Goal: Task Accomplishment & Management: Complete application form

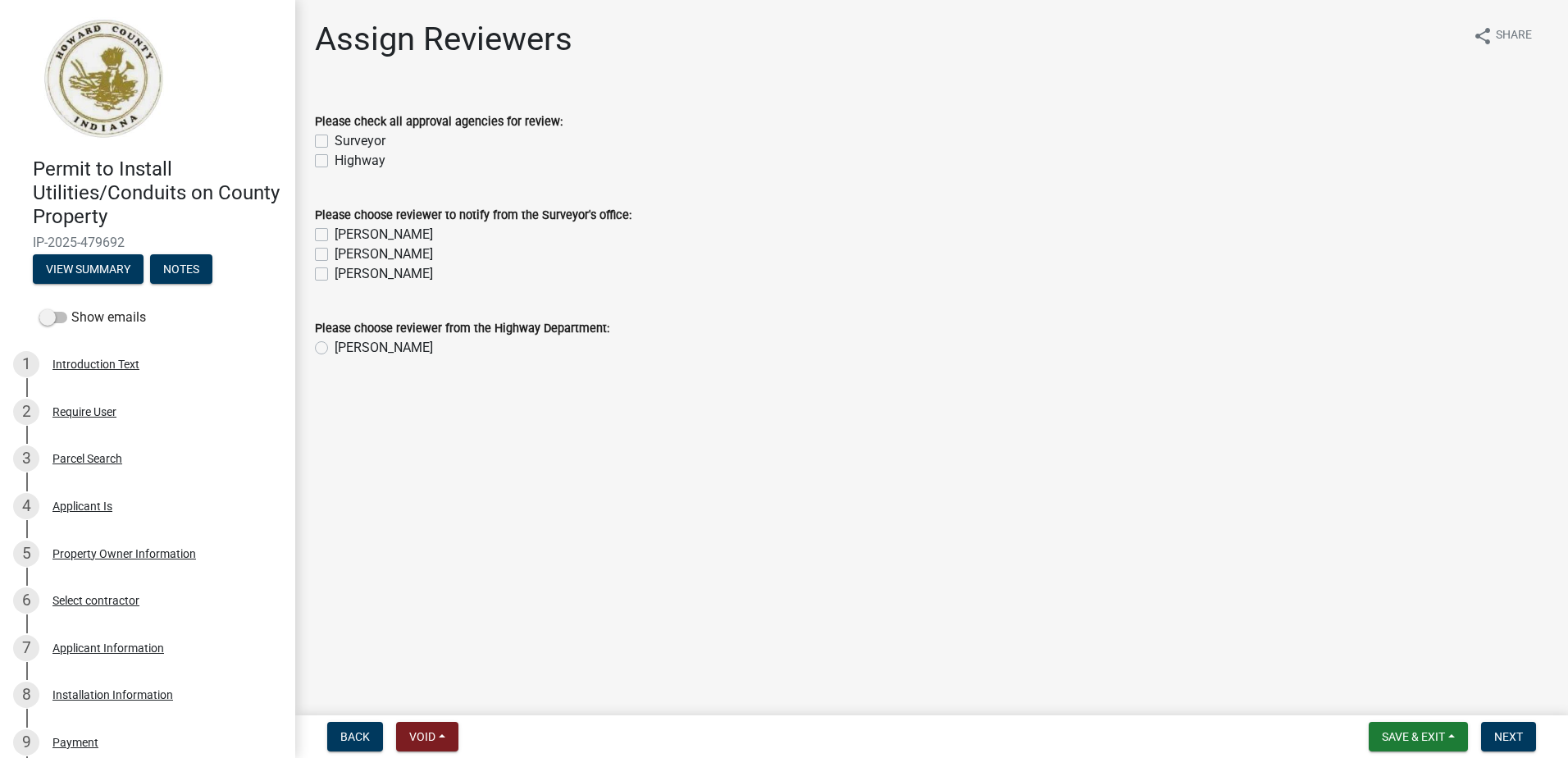
click at [335, 136] on label "Surveyor" at bounding box center [360, 140] width 51 height 19
click at [335, 136] on input "Surveyor" at bounding box center [339, 136] width 11 height 11
checkbox input "true"
click at [335, 158] on label "Highway" at bounding box center [360, 161] width 51 height 19
click at [335, 158] on input "Highway" at bounding box center [339, 156] width 11 height 11
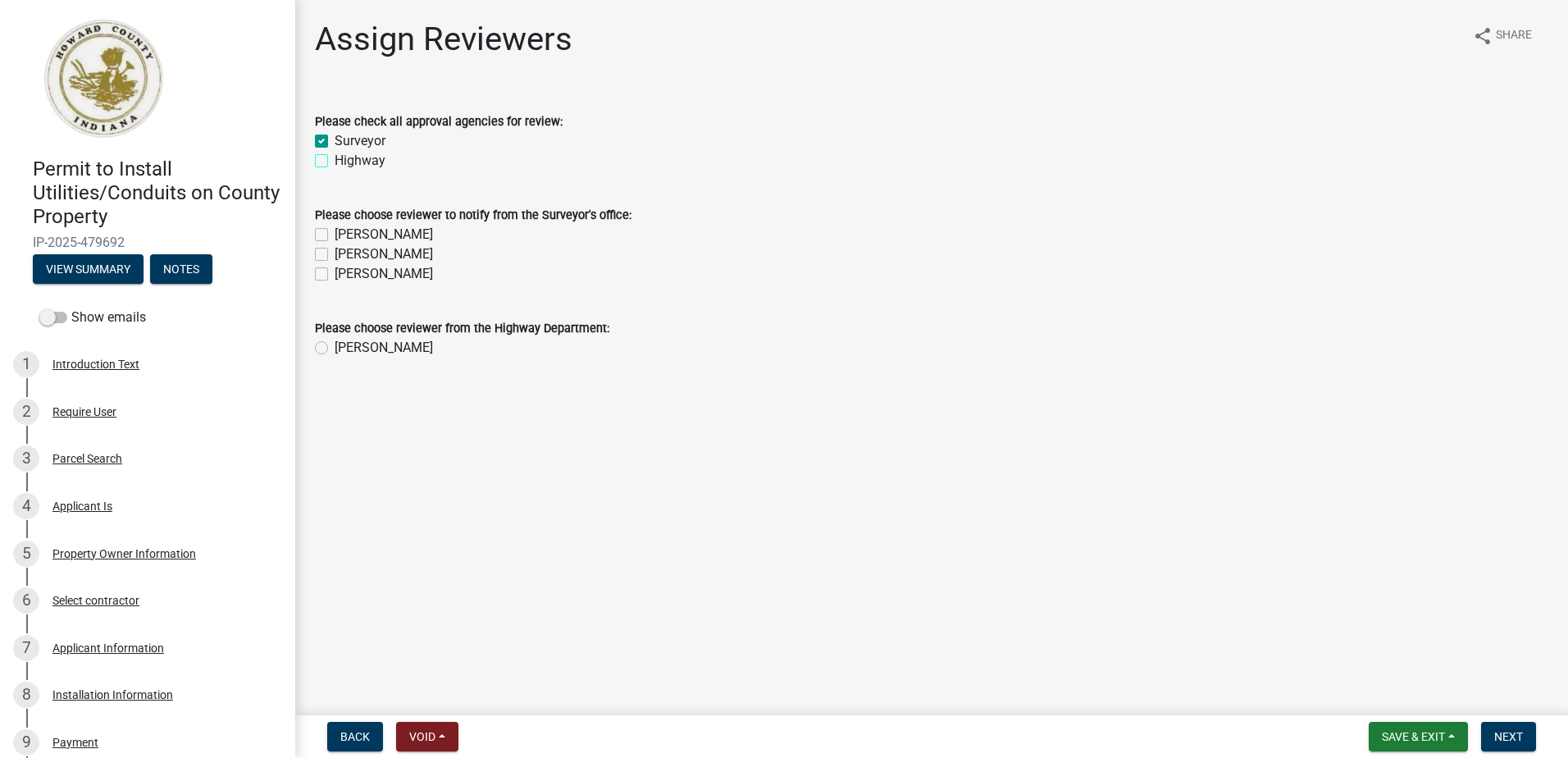
checkbox input "true"
click at [335, 233] on label "[PERSON_NAME]" at bounding box center [384, 235] width 98 height 19
click at [335, 233] on input "[PERSON_NAME]" at bounding box center [339, 230] width 11 height 11
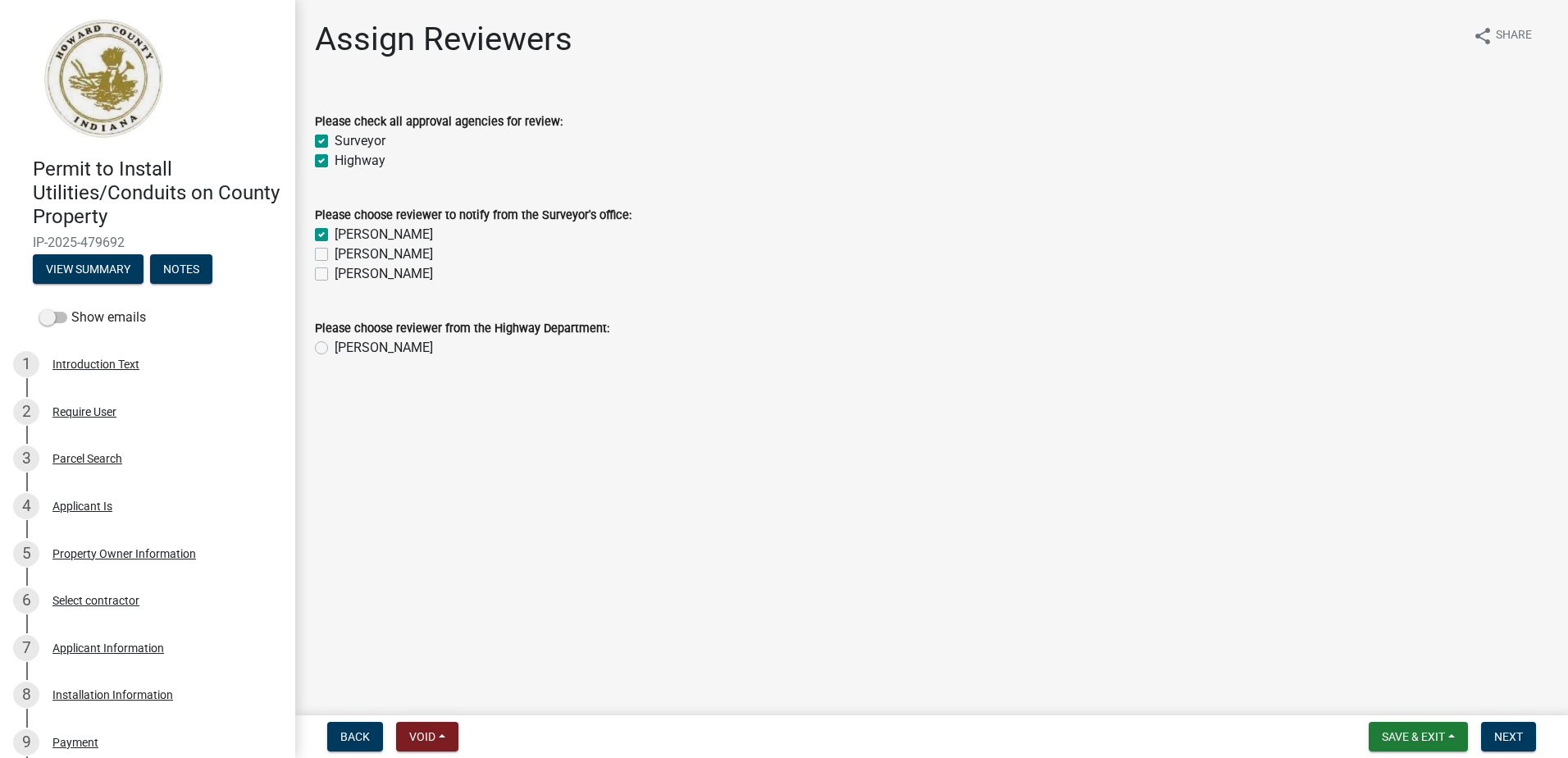
checkbox input "true"
checkbox input "false"
click at [335, 258] on label "[PERSON_NAME]" at bounding box center [384, 254] width 98 height 19
click at [335, 255] on input "[PERSON_NAME]" at bounding box center [339, 249] width 11 height 11
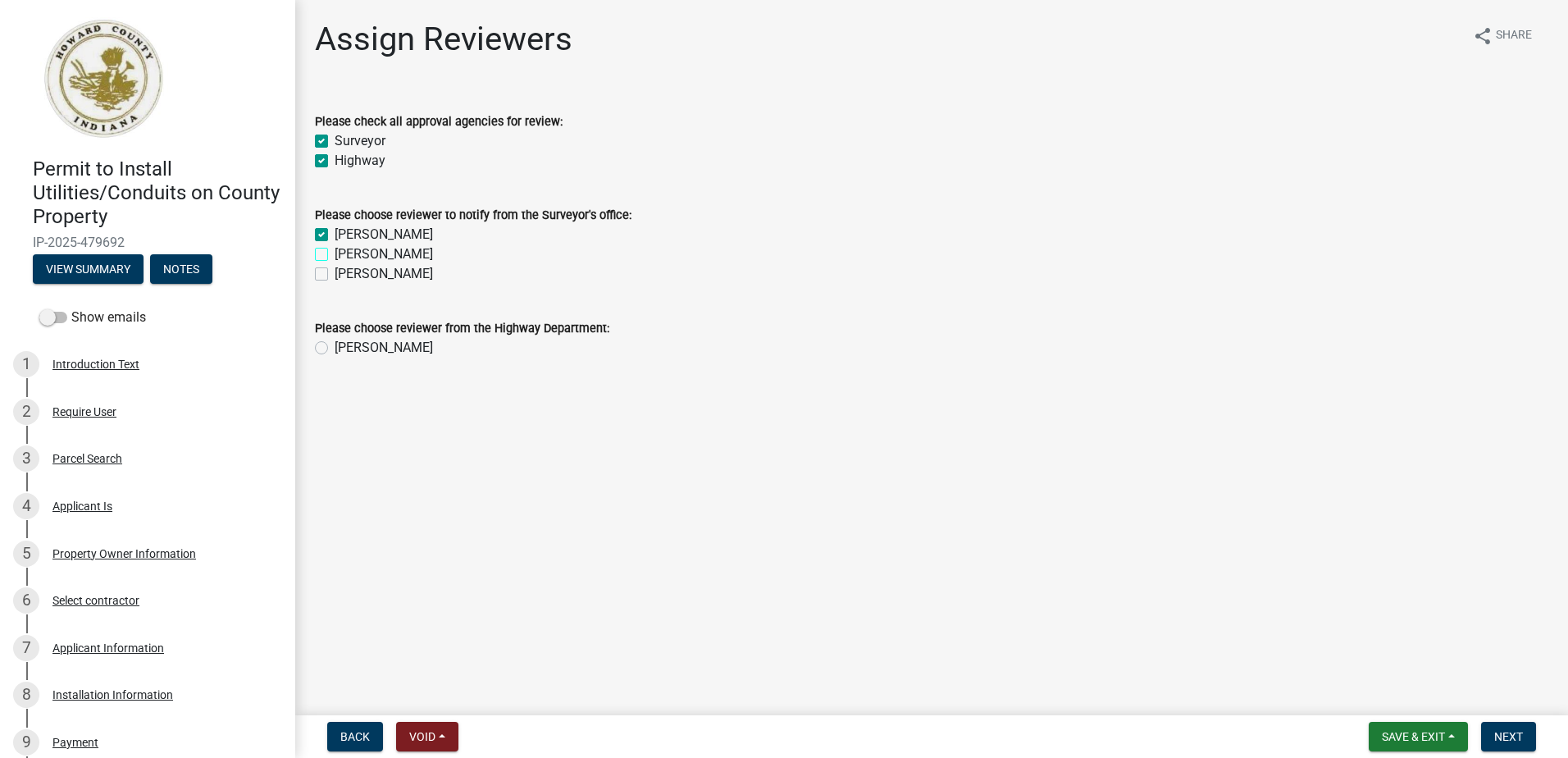
checkbox input "true"
click at [335, 280] on label "[PERSON_NAME]" at bounding box center [384, 274] width 98 height 19
click at [335, 275] on input "[PERSON_NAME]" at bounding box center [339, 269] width 11 height 11
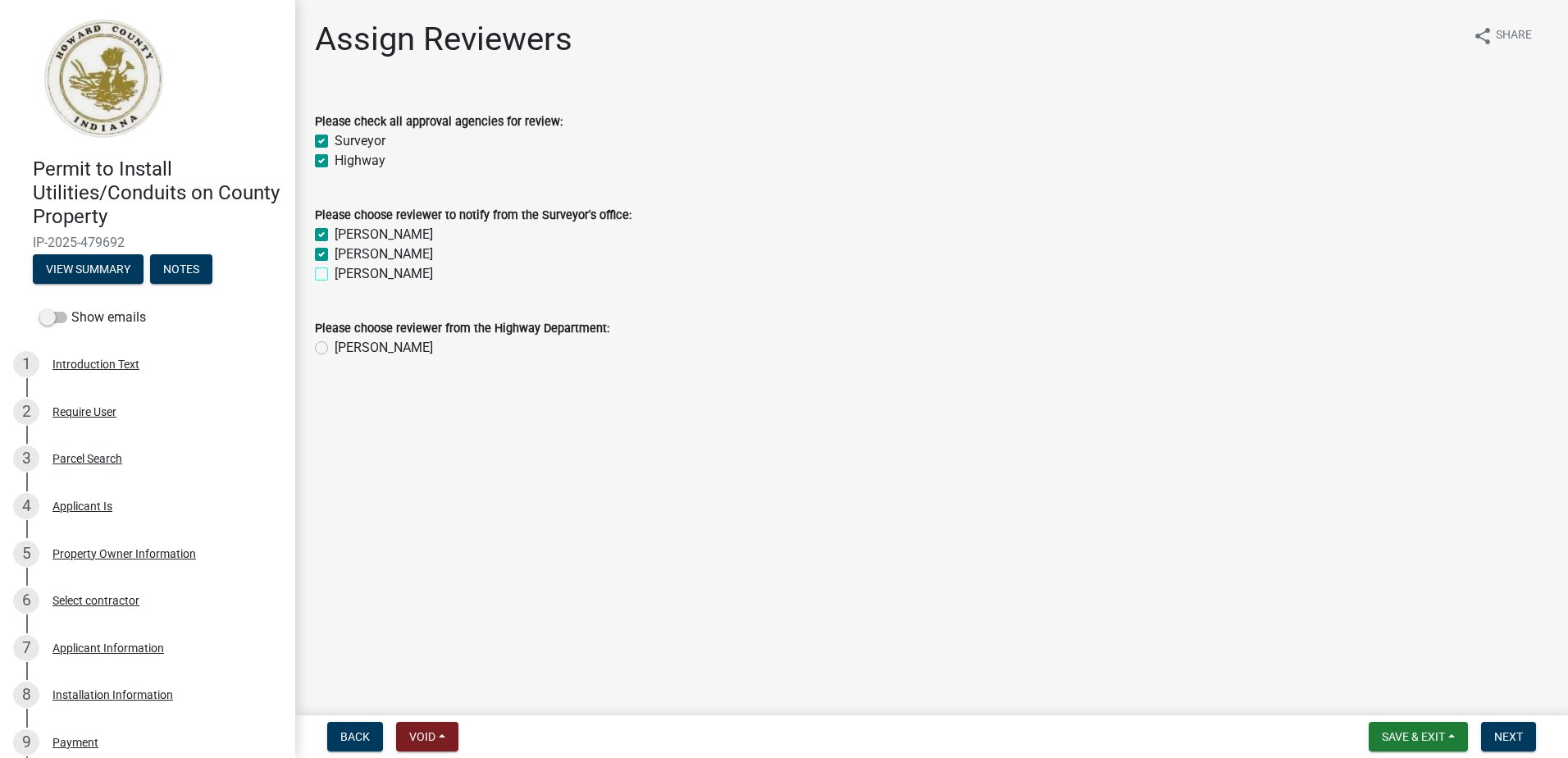
checkbox input "true"
click at [335, 348] on label "[PERSON_NAME]" at bounding box center [384, 347] width 98 height 19
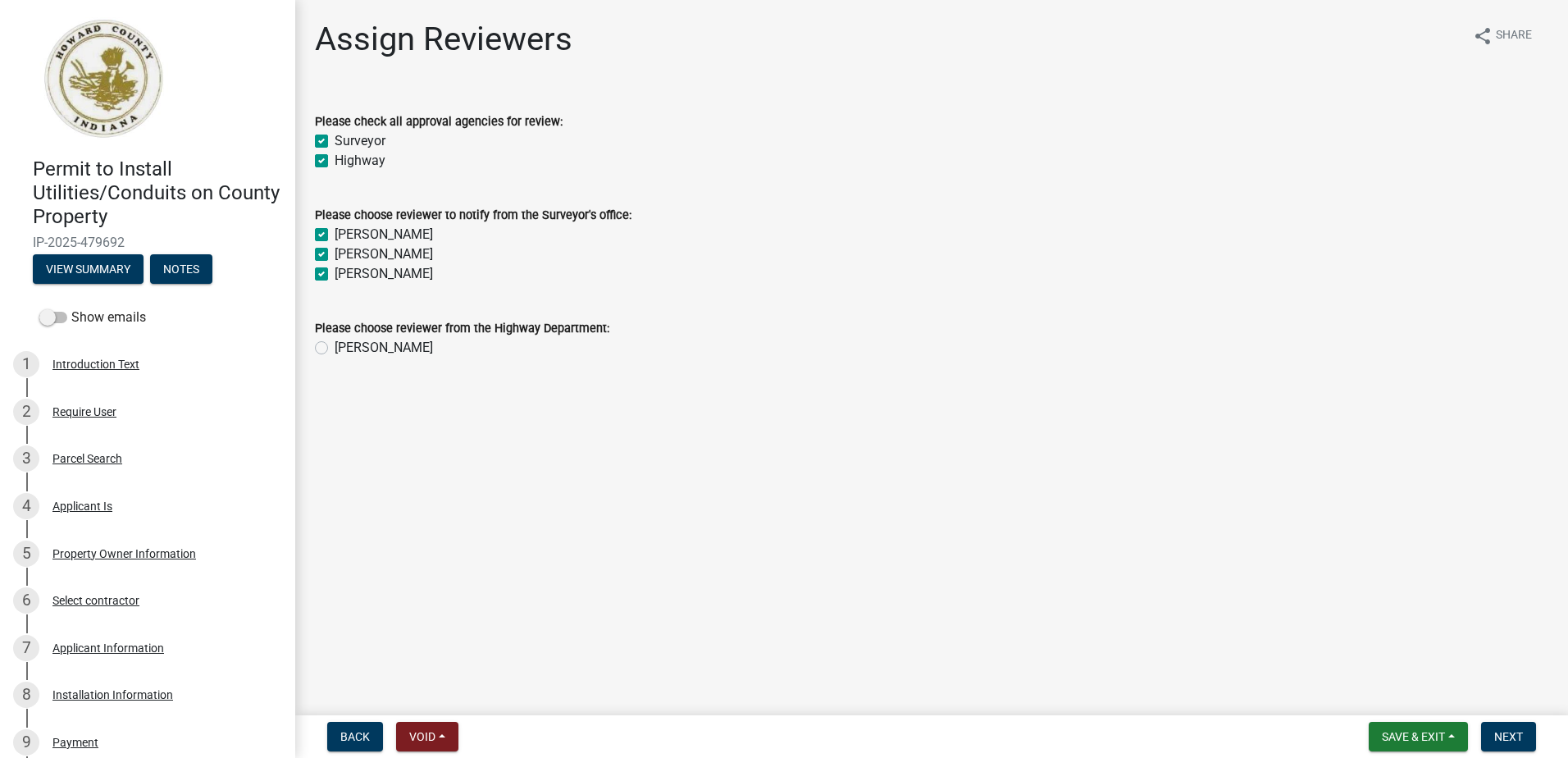
click at [335, 348] on input "[PERSON_NAME]" at bounding box center [339, 342] width 11 height 11
radio input "true"
click at [1512, 746] on button "Next" at bounding box center [1507, 736] width 55 height 30
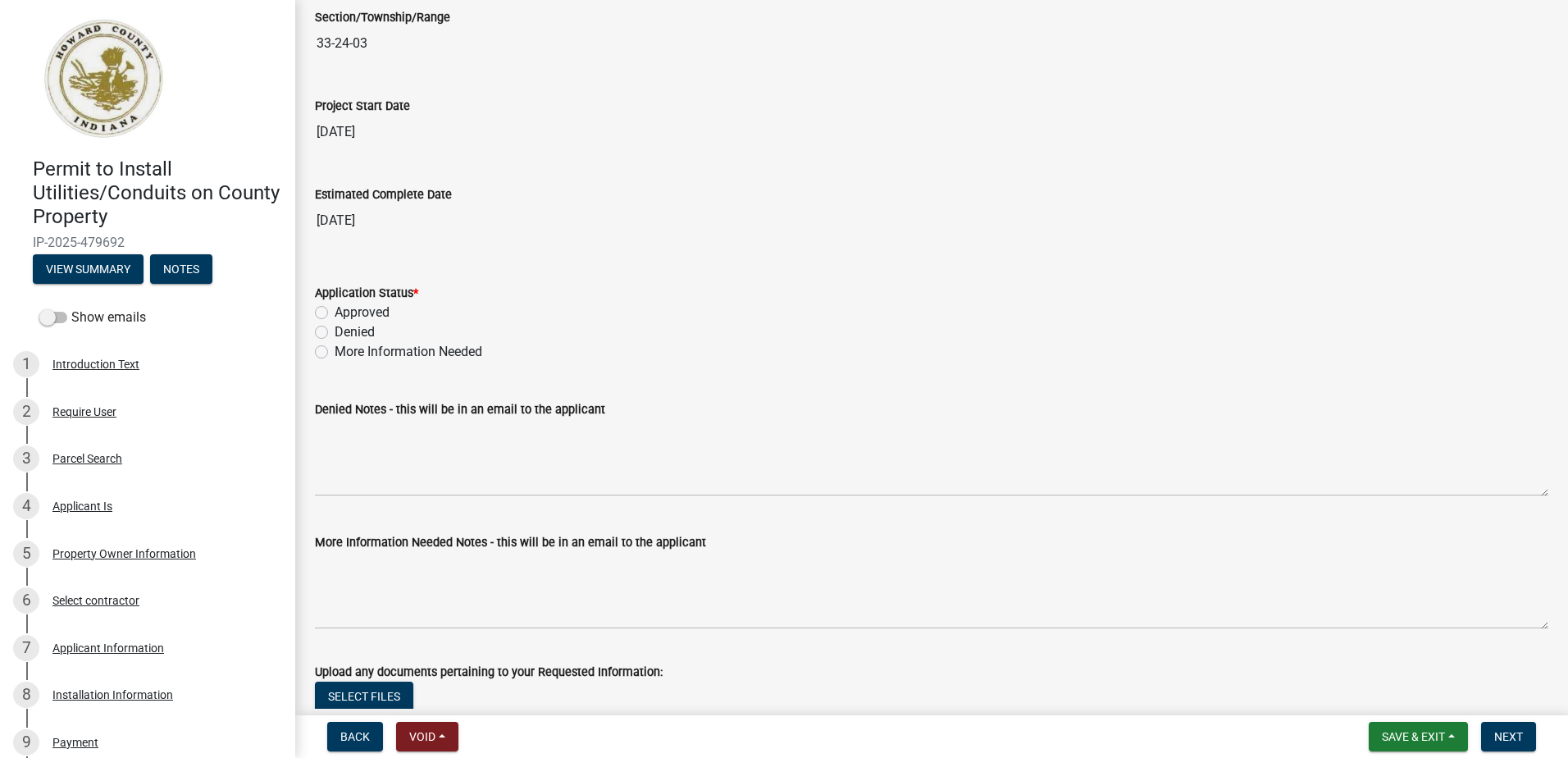
scroll to position [2625, 0]
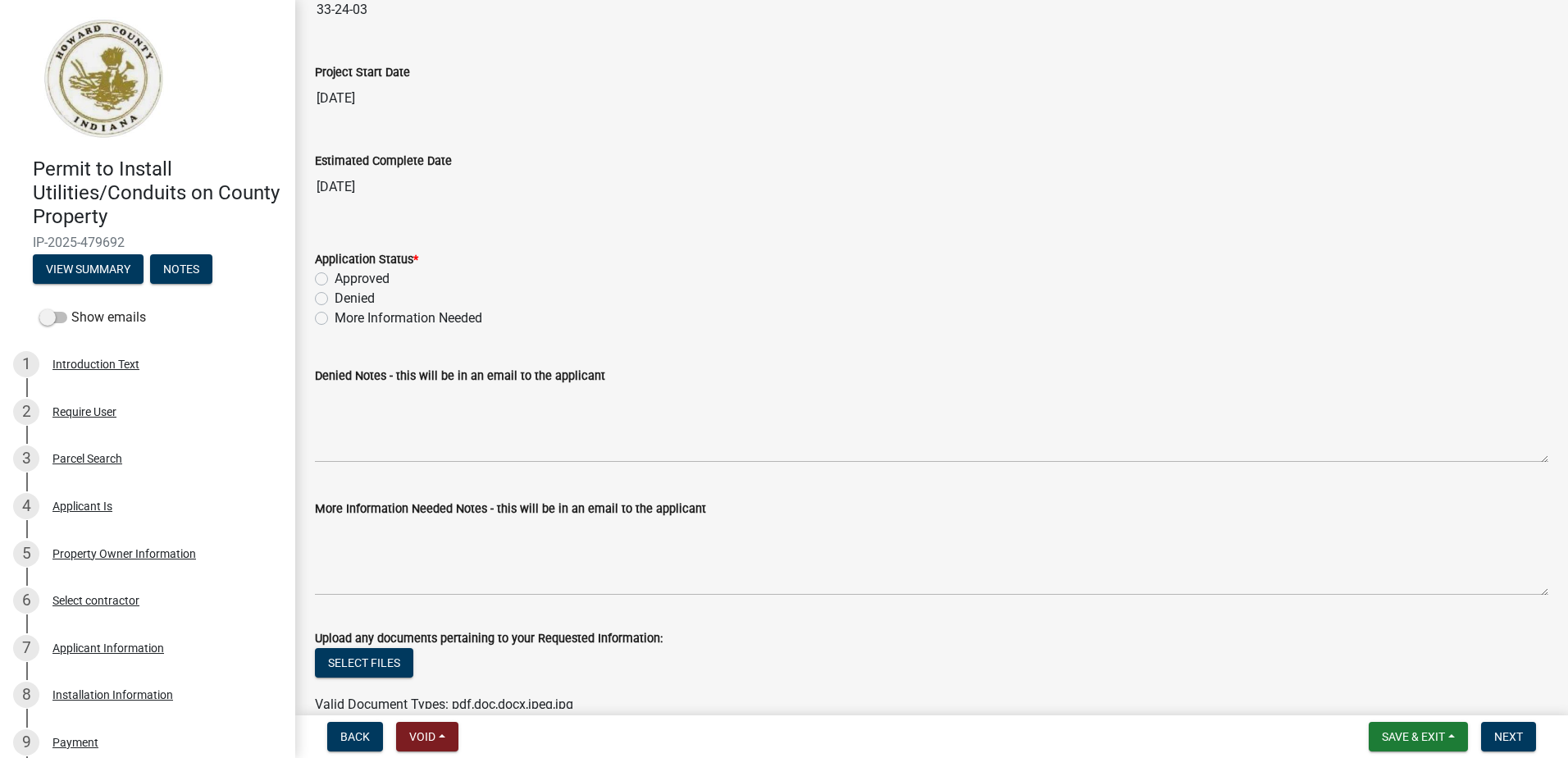
click at [335, 276] on label "Approved" at bounding box center [361, 279] width 55 height 19
click at [335, 276] on input "Approved" at bounding box center [339, 274] width 11 height 11
radio input "true"
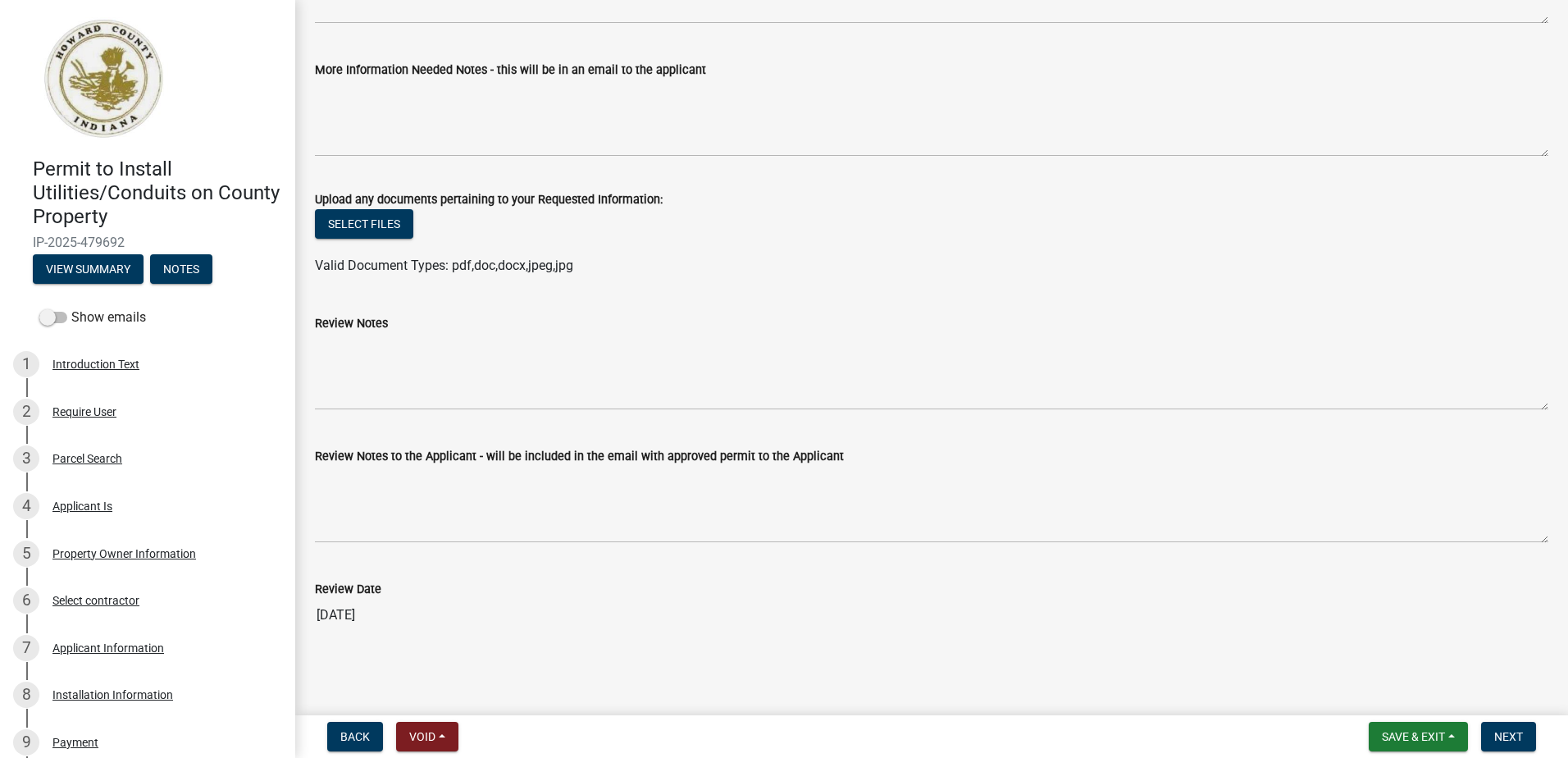
scroll to position [2736, 0]
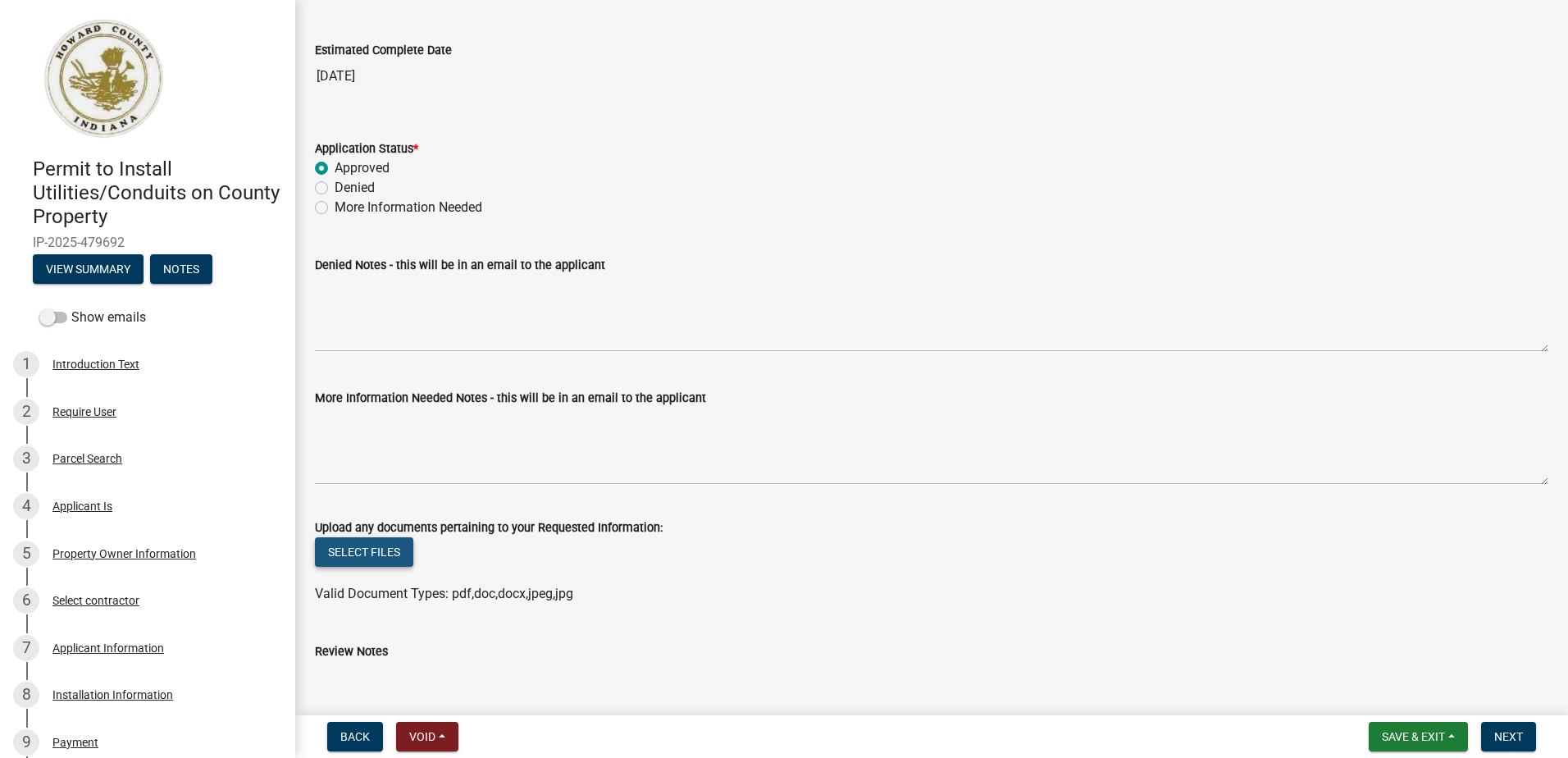
click at [373, 555] on button "Select files" at bounding box center [363, 552] width 98 height 30
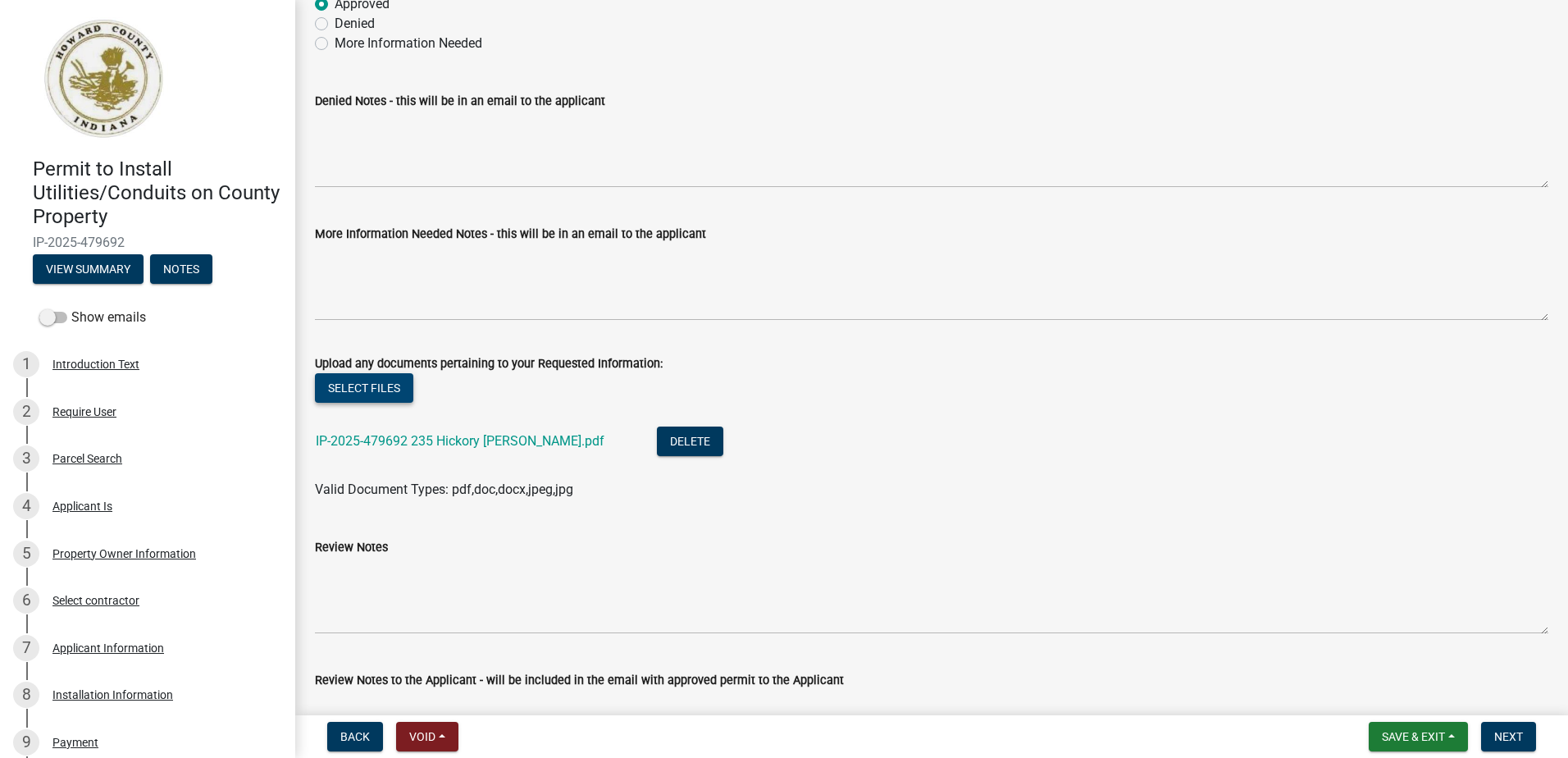
scroll to position [3124, 0]
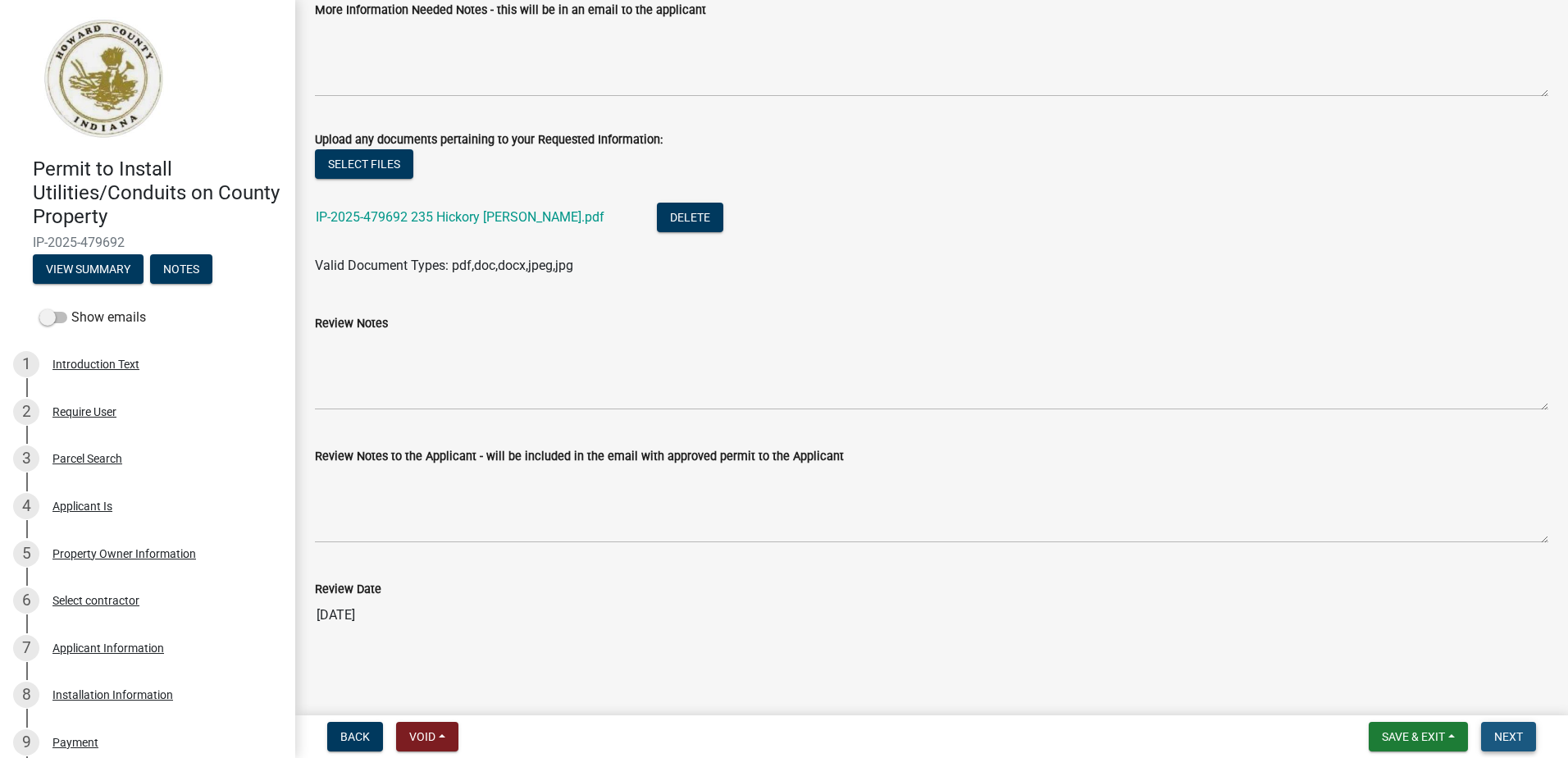
click at [1502, 734] on span "Next" at bounding box center [1508, 737] width 29 height 13
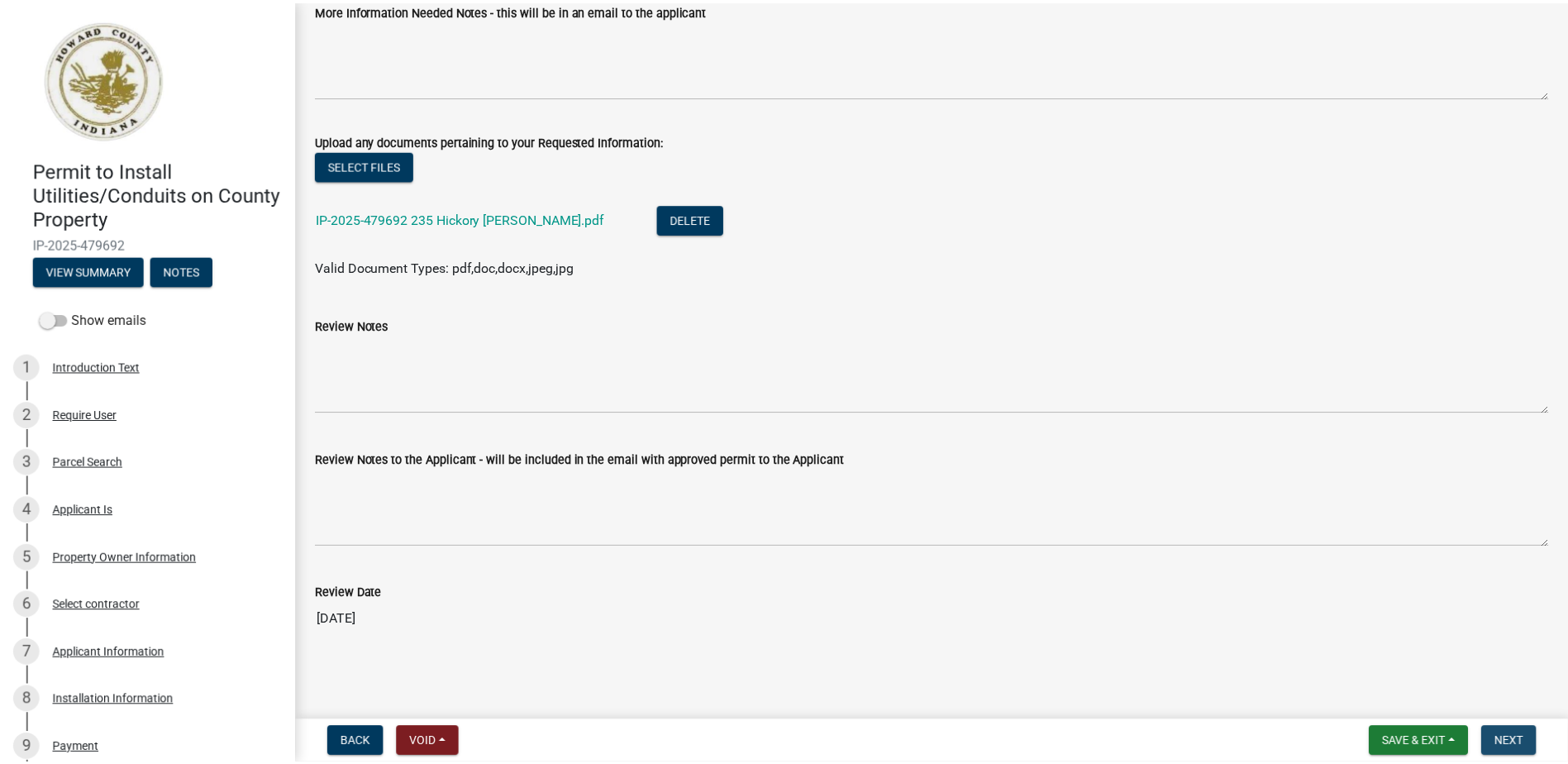
scroll to position [0, 0]
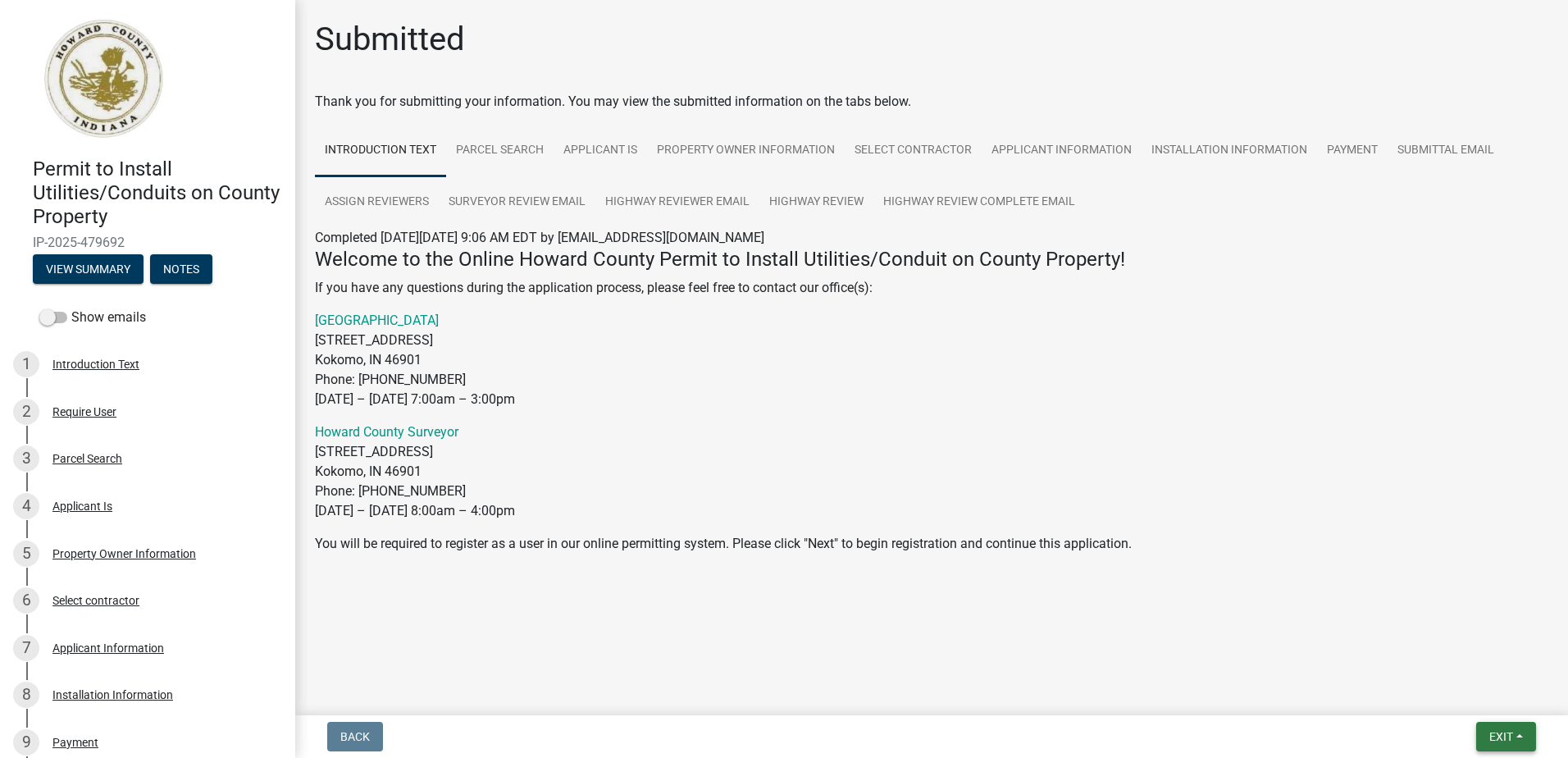
click at [1500, 735] on span "Exit" at bounding box center [1501, 737] width 24 height 13
click at [1487, 694] on button "Save & Exit" at bounding box center [1470, 694] width 131 height 39
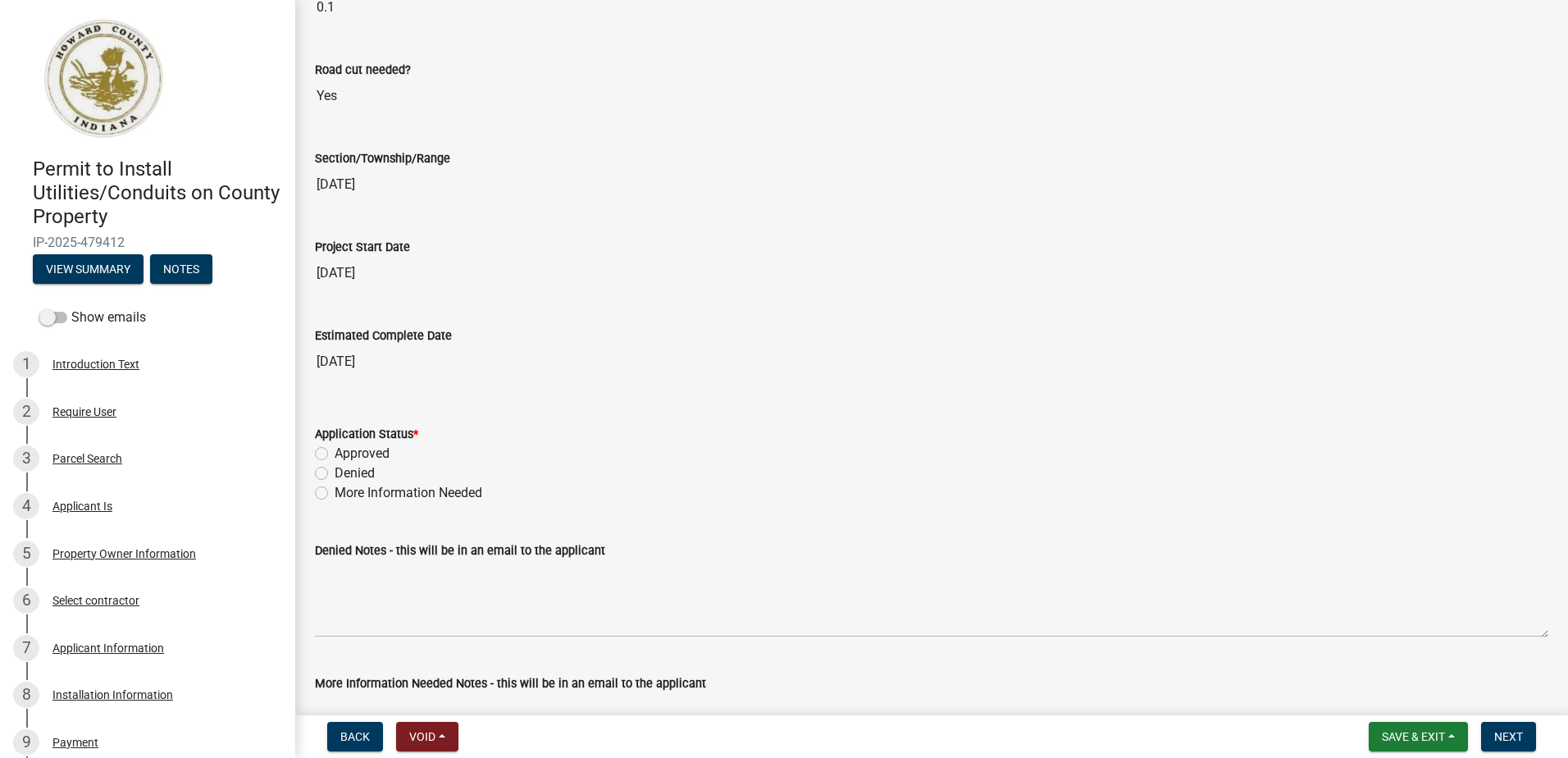
scroll to position [2543, 0]
